Goal: Navigation & Orientation: Understand site structure

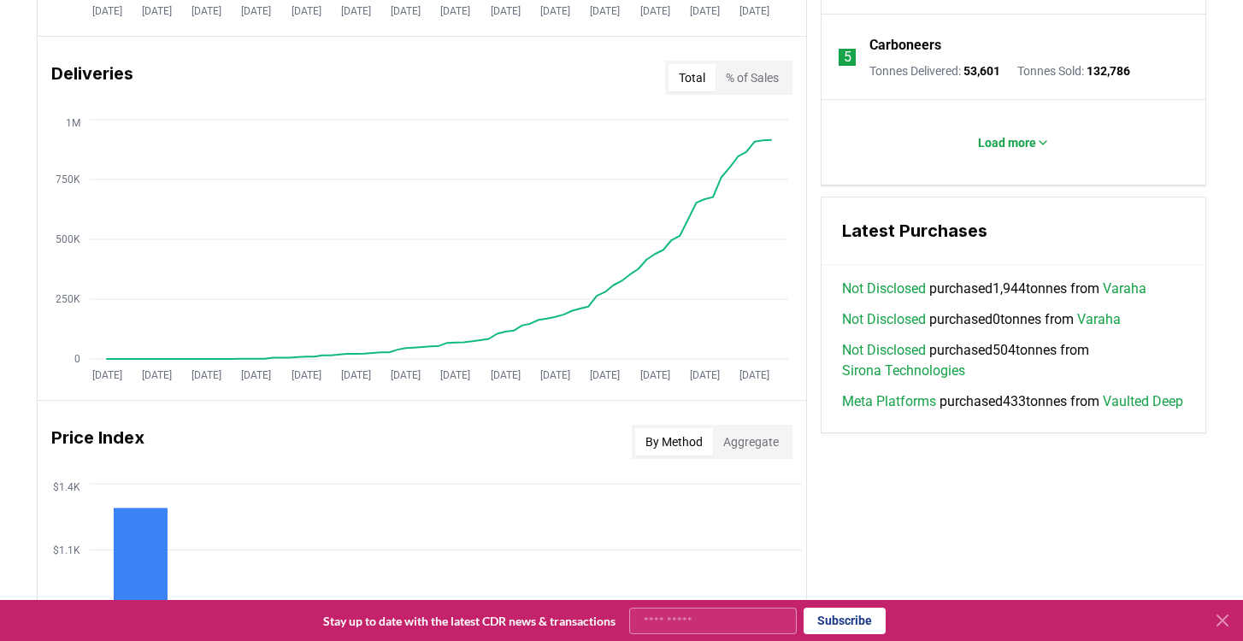
scroll to position [1557, 0]
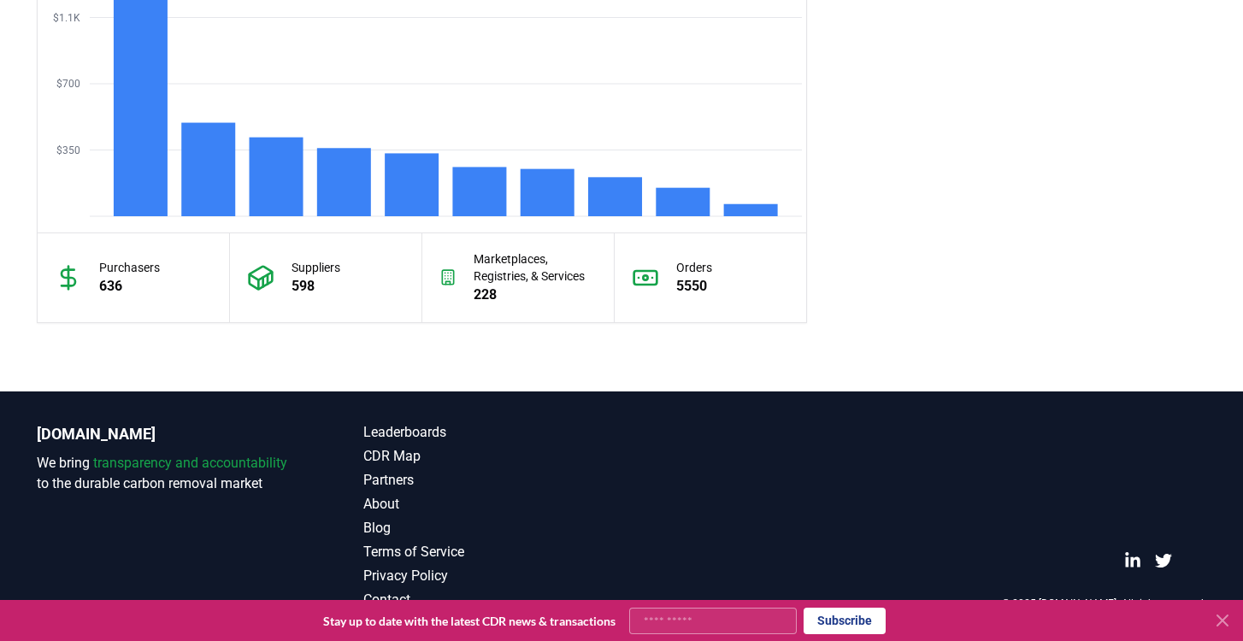
click at [1220, 622] on icon at bounding box center [1223, 621] width 10 height 10
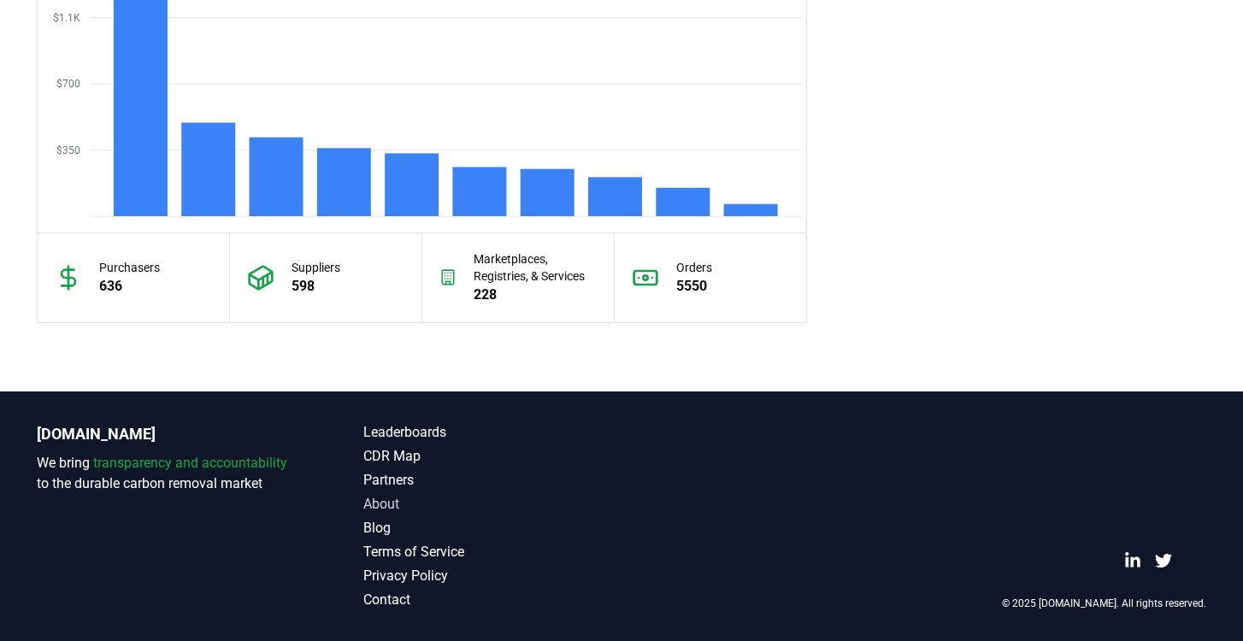
click at [390, 504] on link "About" at bounding box center [492, 504] width 258 height 21
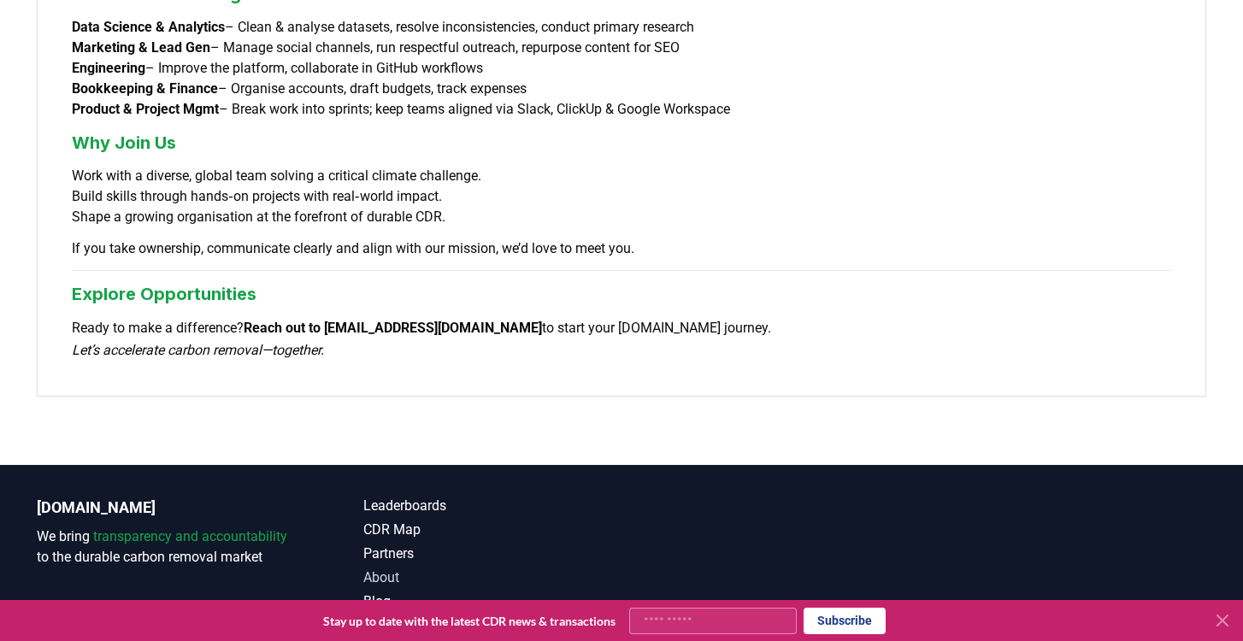
scroll to position [1448, 0]
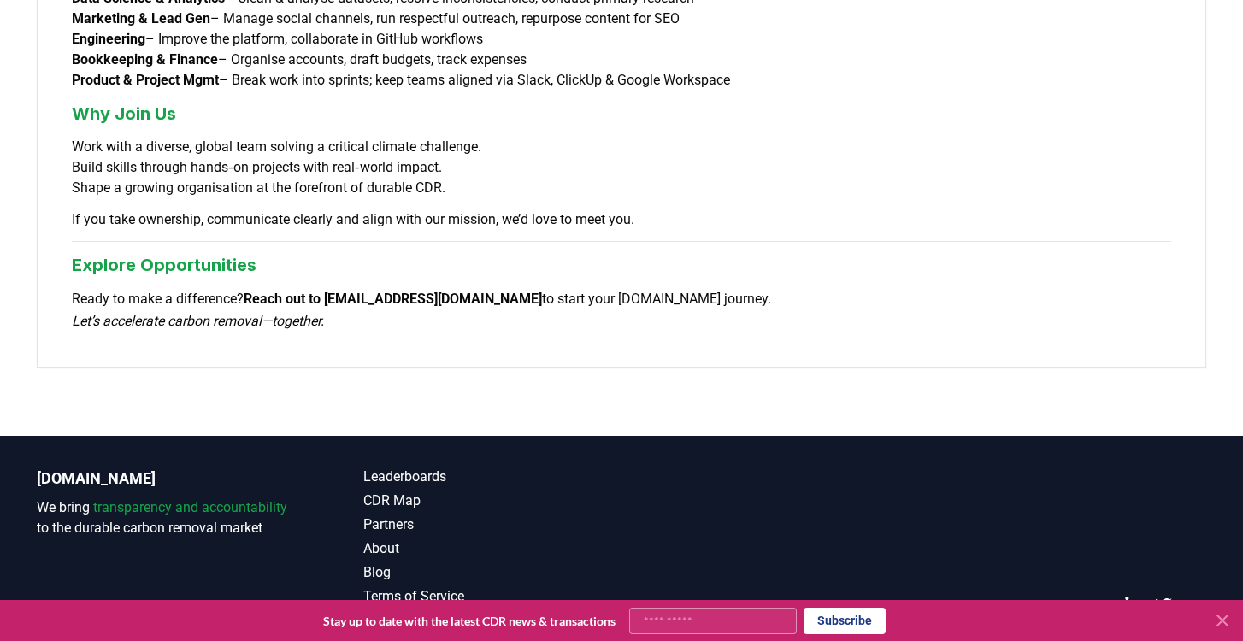
click at [394, 634] on link "Contact" at bounding box center [492, 644] width 258 height 21
click at [1225, 624] on icon at bounding box center [1223, 621] width 10 height 10
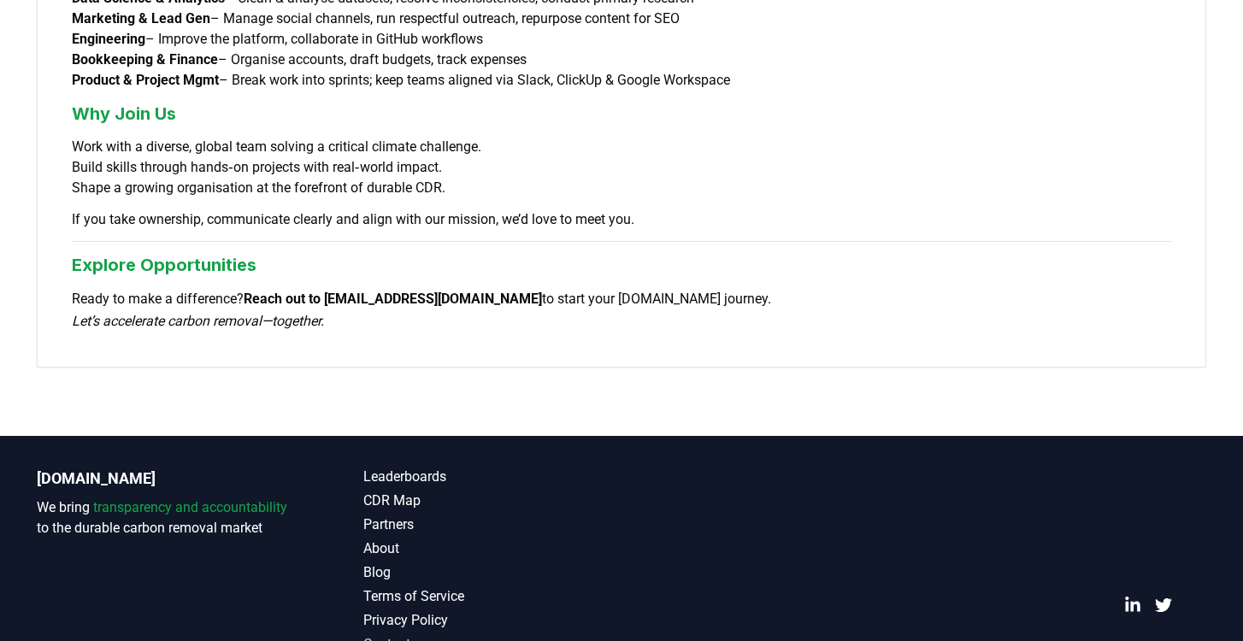
click at [392, 634] on link "Contact" at bounding box center [492, 644] width 258 height 21
click at [1135, 597] on icon "LinkedIn" at bounding box center [1132, 605] width 17 height 17
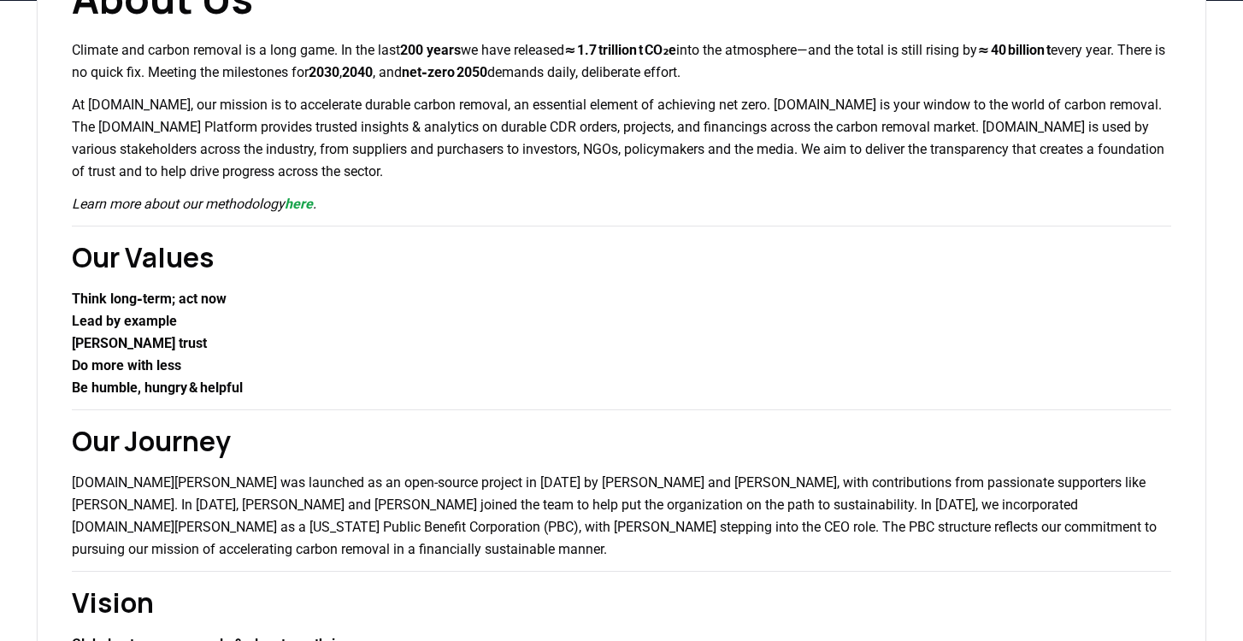
scroll to position [0, 0]
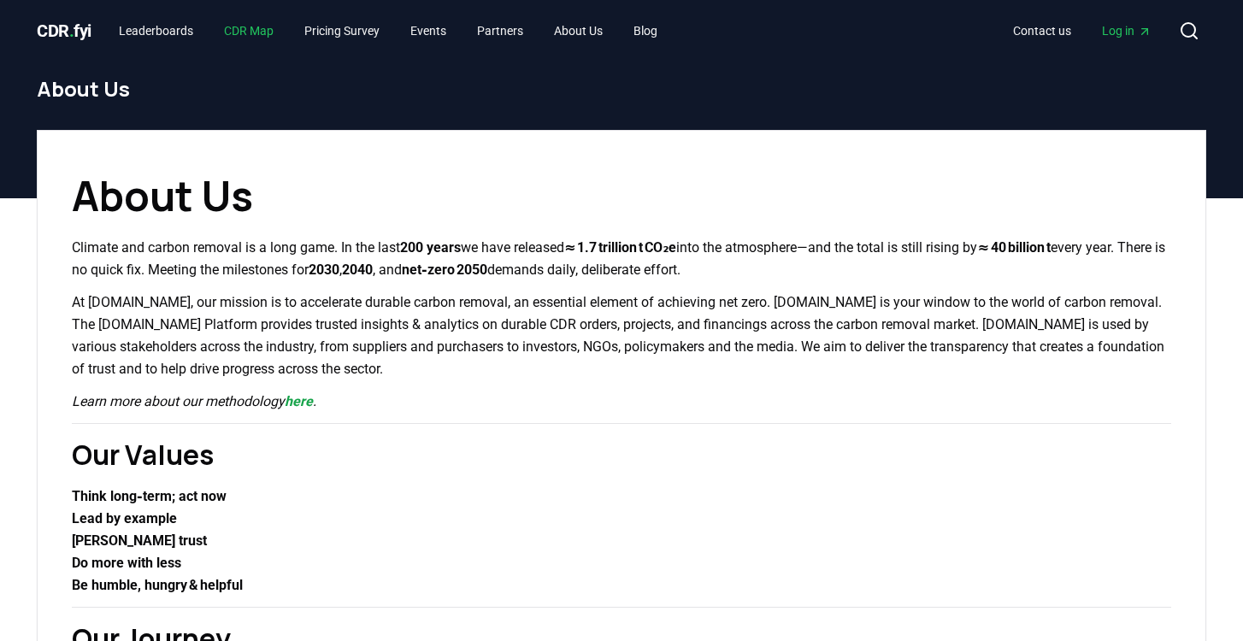
click at [273, 31] on link "CDR Map" at bounding box center [248, 30] width 77 height 31
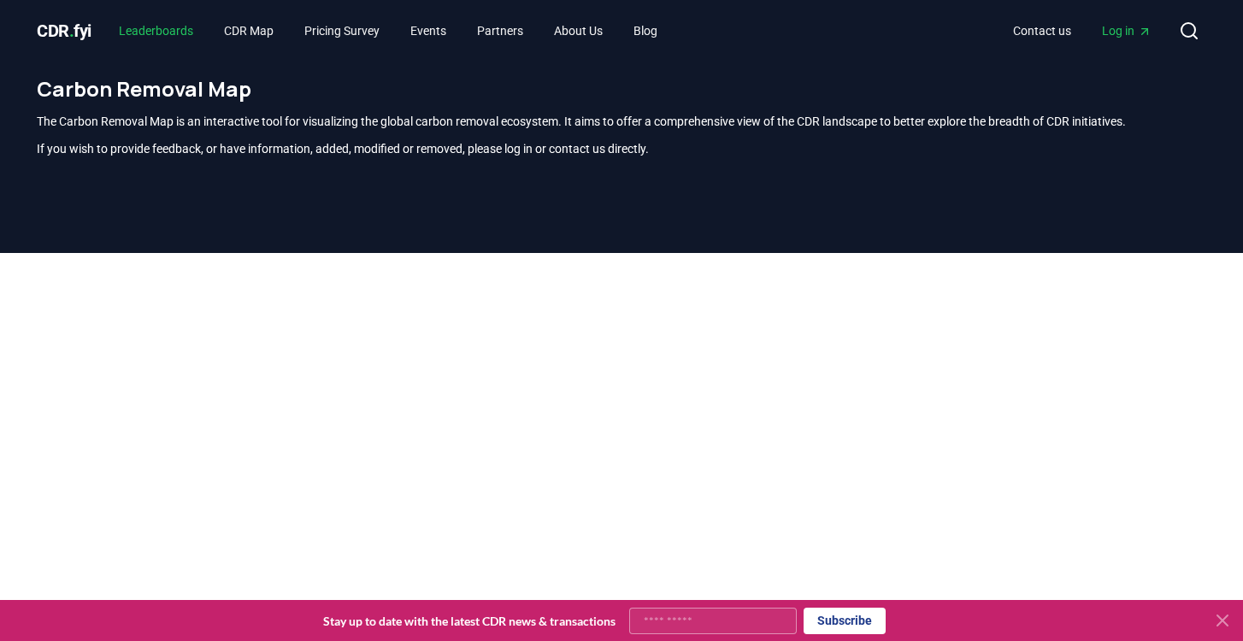
click at [164, 32] on link "Leaderboards" at bounding box center [156, 30] width 102 height 31
